Goal: Find specific page/section

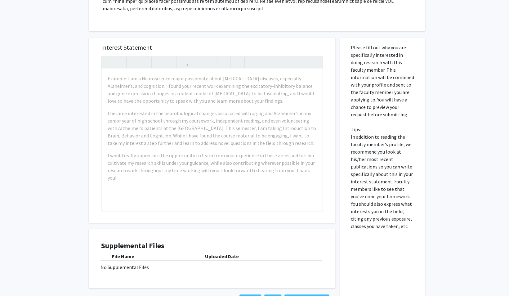
scroll to position [235, 0]
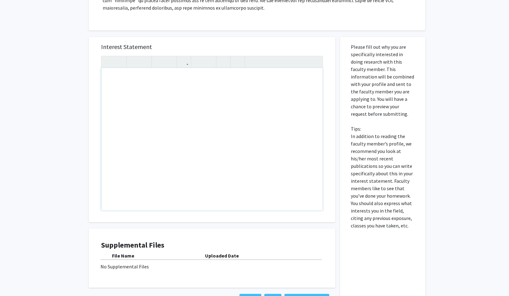
click at [229, 107] on div "Note to users with screen readers: Please press Alt+0 or Option+0 to deactivate…" at bounding box center [211, 139] width 221 height 142
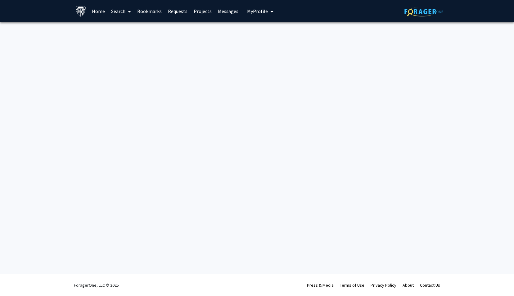
click at [81, 13] on img at bounding box center [80, 11] width 11 height 11
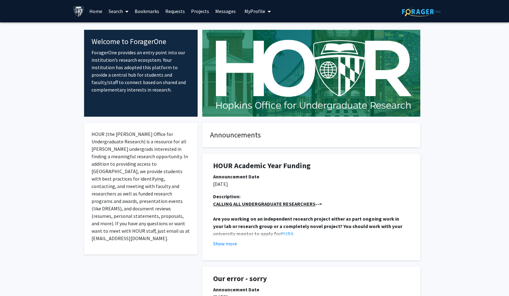
click at [123, 16] on span at bounding box center [126, 12] width 6 height 22
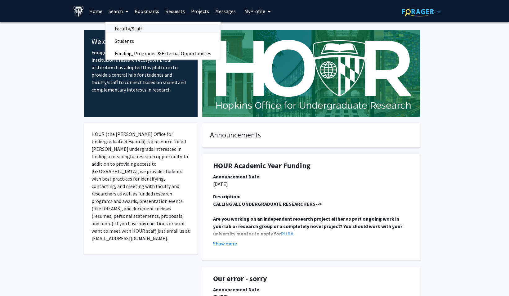
click at [126, 29] on span "Faculty/Staff" at bounding box center [129, 28] width 46 height 12
